Goal: Transaction & Acquisition: Download file/media

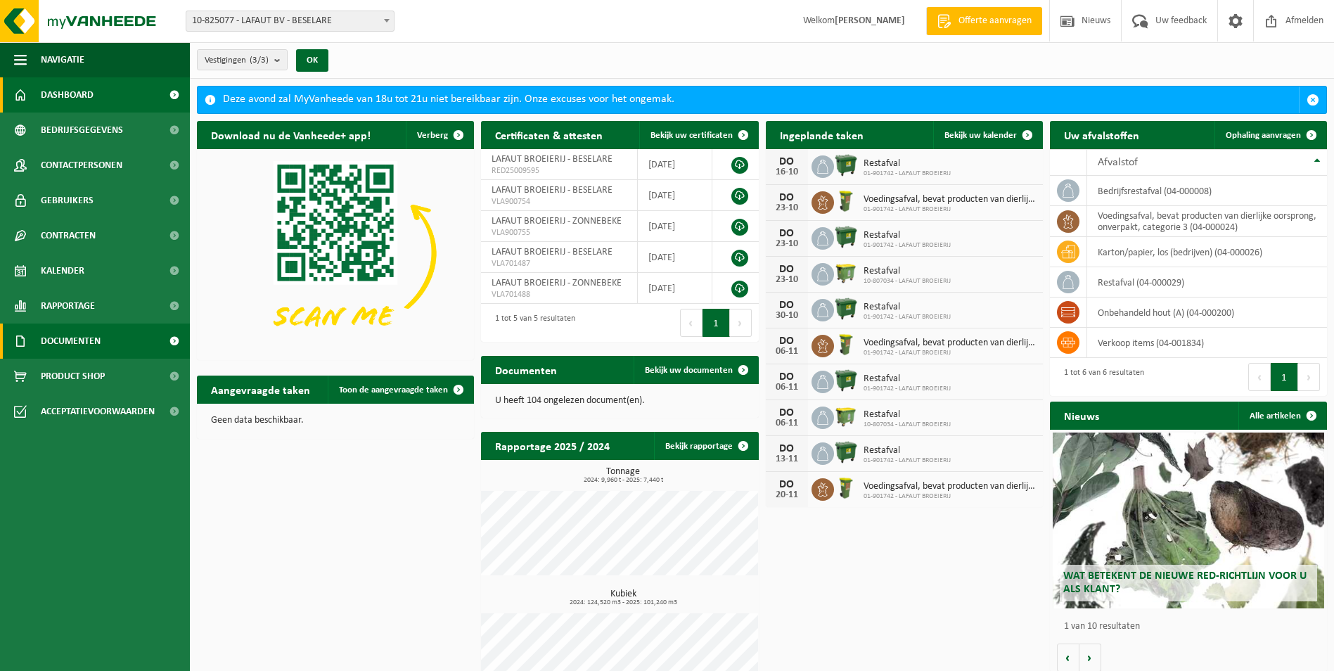
click at [88, 331] on span "Documenten" at bounding box center [71, 340] width 60 height 35
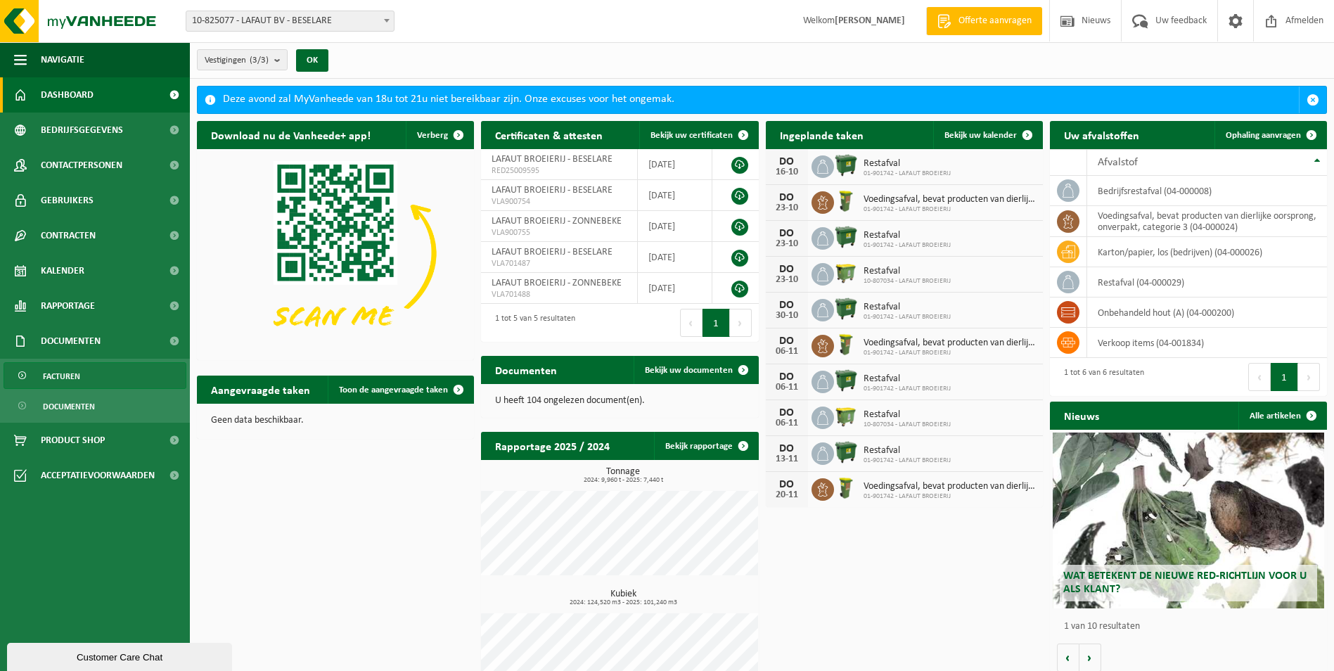
click at [75, 375] on span "Facturen" at bounding box center [61, 376] width 37 height 27
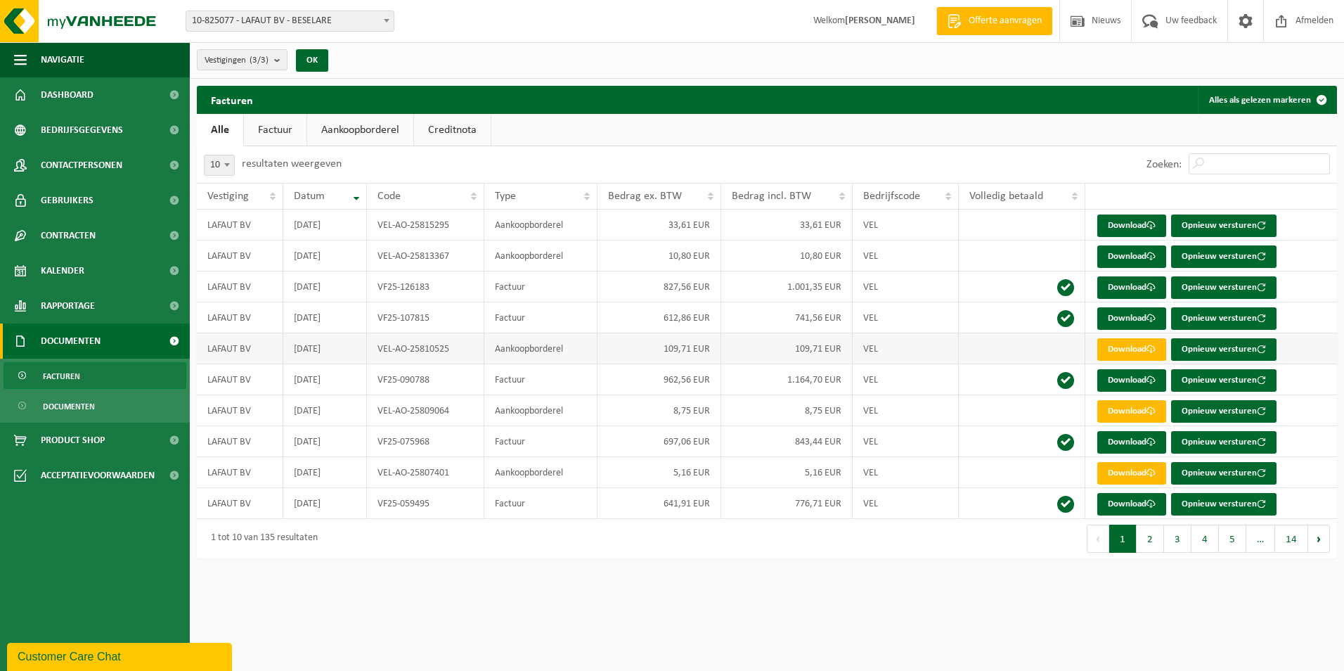
click at [680, 352] on td "109,71 EUR" at bounding box center [660, 348] width 124 height 31
click at [1133, 250] on link "Download" at bounding box center [1131, 256] width 69 height 22
click at [1139, 224] on link "Download" at bounding box center [1131, 225] width 69 height 22
click at [1112, 227] on link "Download" at bounding box center [1131, 225] width 69 height 22
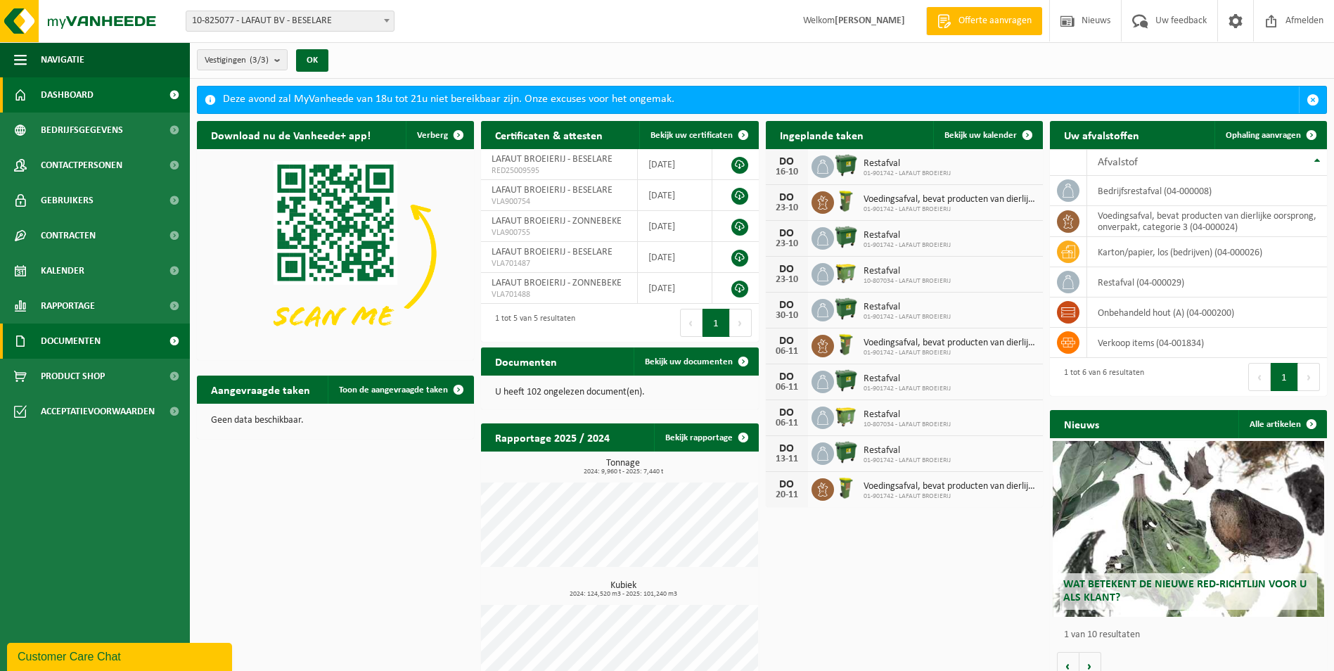
click at [83, 331] on span "Documenten" at bounding box center [71, 340] width 60 height 35
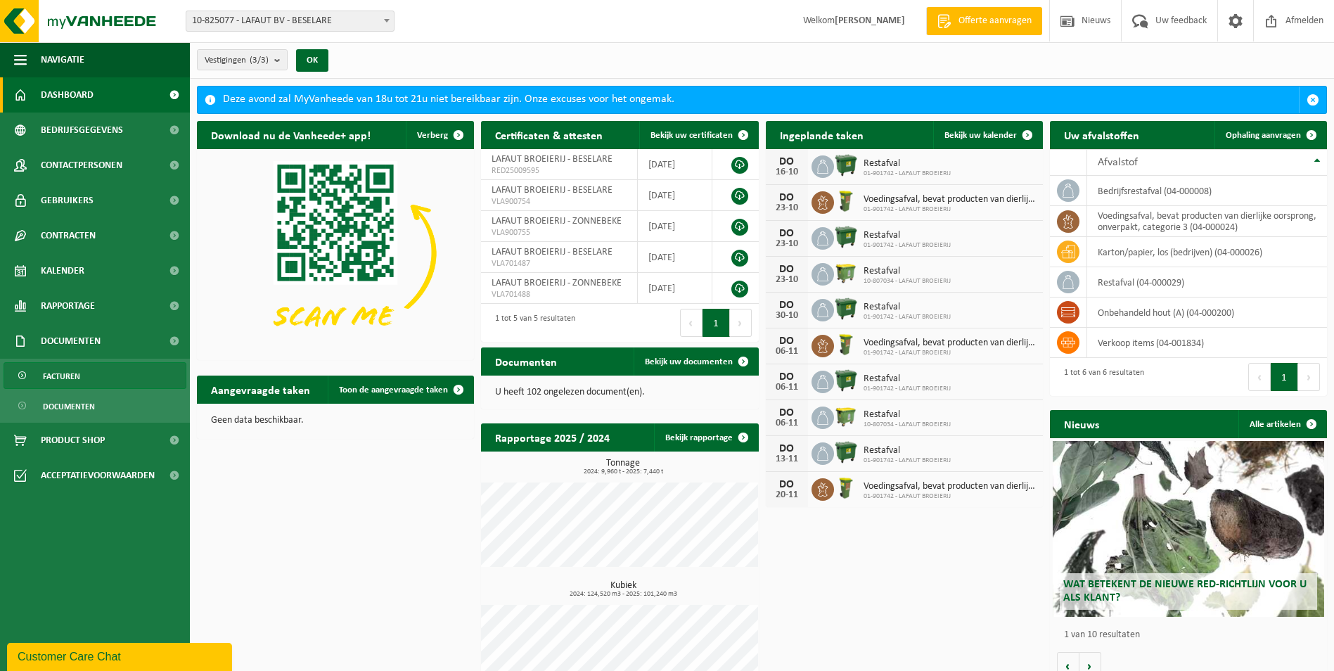
click at [69, 373] on span "Facturen" at bounding box center [61, 376] width 37 height 27
